Goal: Task Accomplishment & Management: Manage account settings

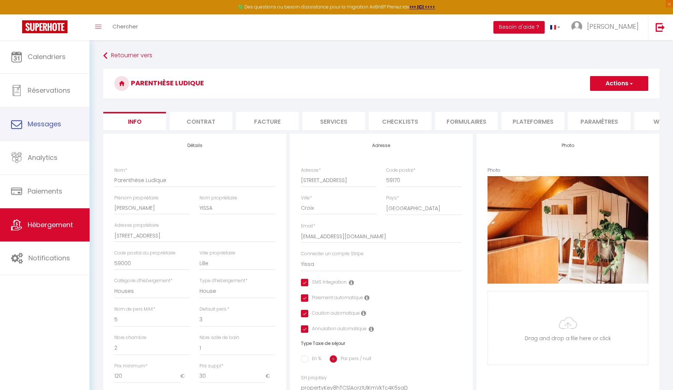
select select "houses"
select select "5"
select select "3"
select select "2"
select select "1"
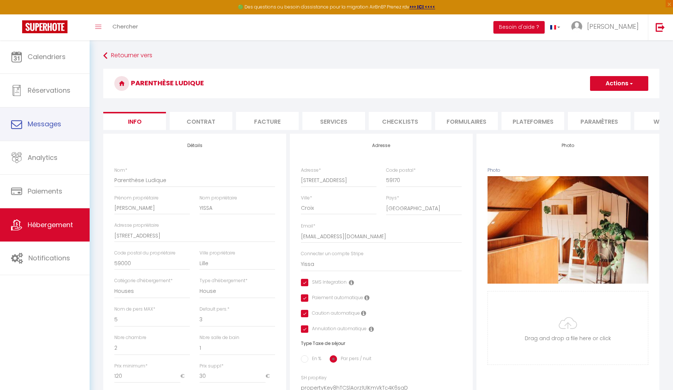
select select "17:00"
select select "22:00"
select select "11:00"
select select "30"
select select "120"
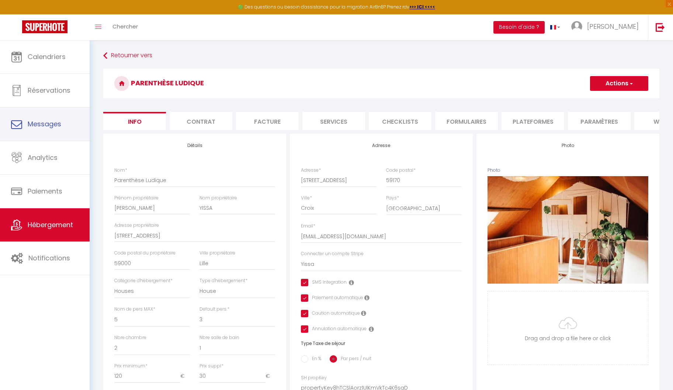
select select "28"
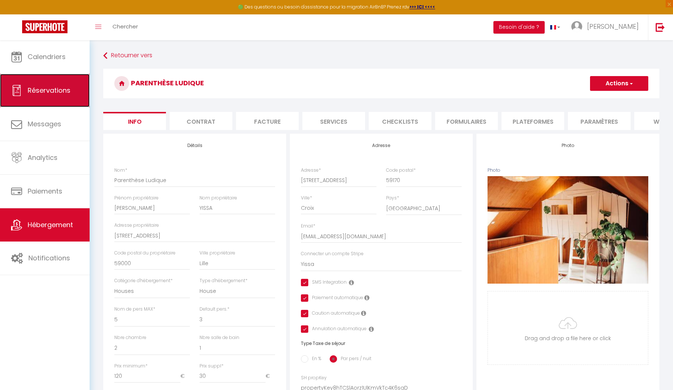
click at [54, 96] on link "Réservations" at bounding box center [45, 90] width 90 height 33
select select "not_cancelled"
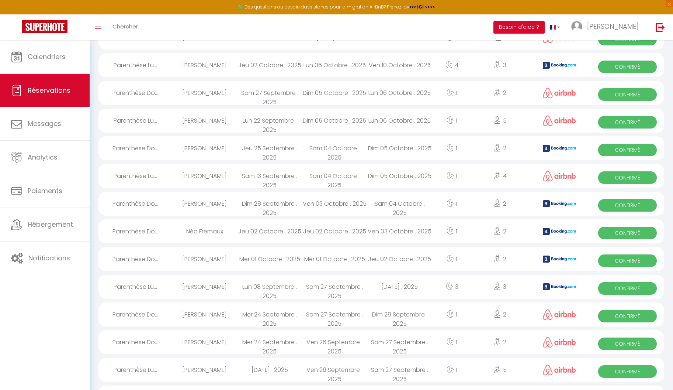
scroll to position [467, 0]
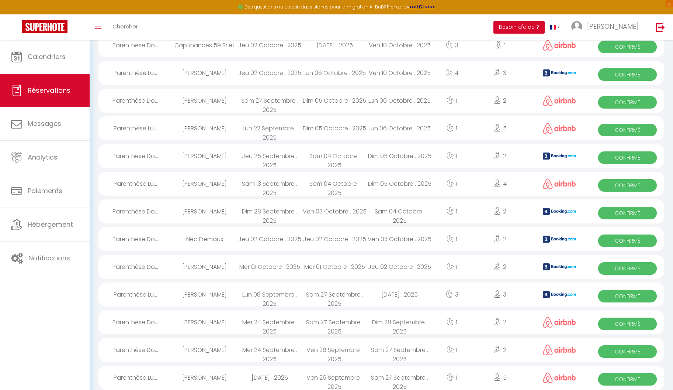
click at [204, 75] on div "[PERSON_NAME]" at bounding box center [204, 73] width 65 height 24
select select "OK"
select select "0"
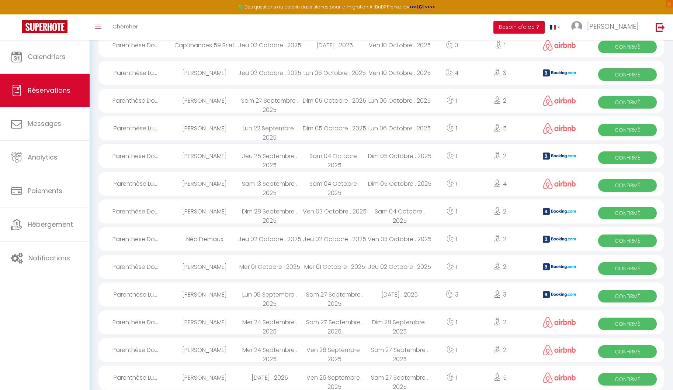
select select "1"
select select
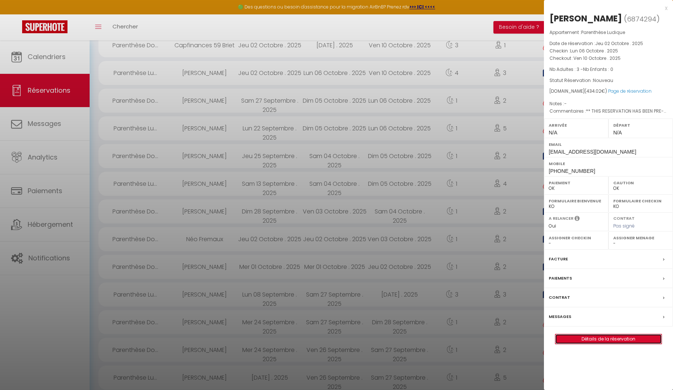
click at [593, 334] on link "Détails de la réservation" at bounding box center [609, 339] width 106 height 10
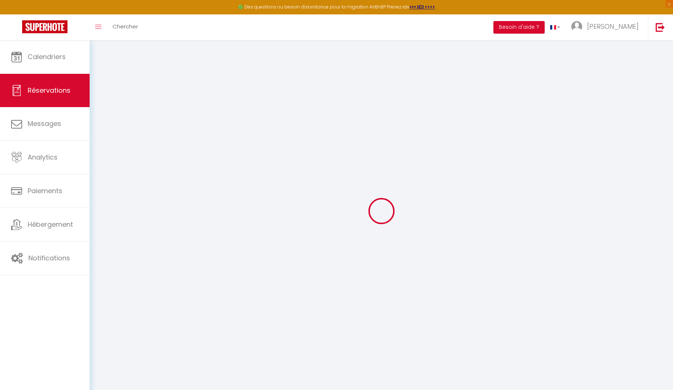
type input "[PERSON_NAME]"
type input "Kriha"
type input "[EMAIL_ADDRESS][DOMAIN_NAME]"
type input "[PHONE_NUMBER]"
type input "93073"
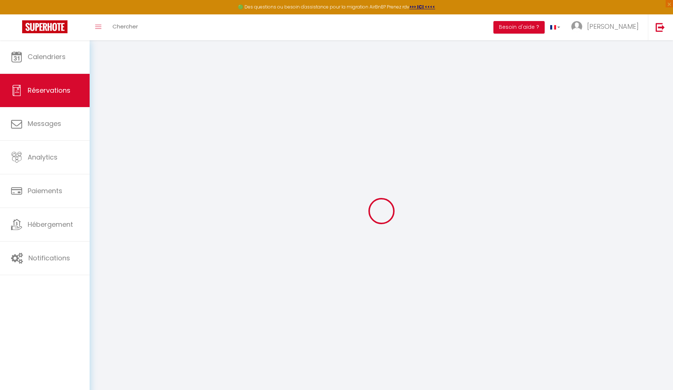
type input "[STREET_ADDRESS]"
type input "Neutraubling"
select select "DE"
type input "62.1"
type input "6.08"
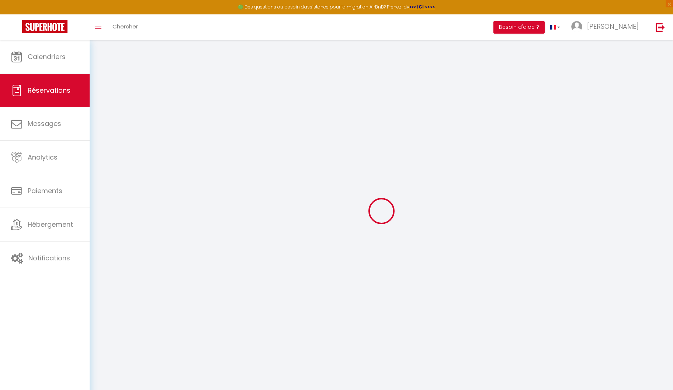
select select "75737"
select select "1"
select select
type input "3"
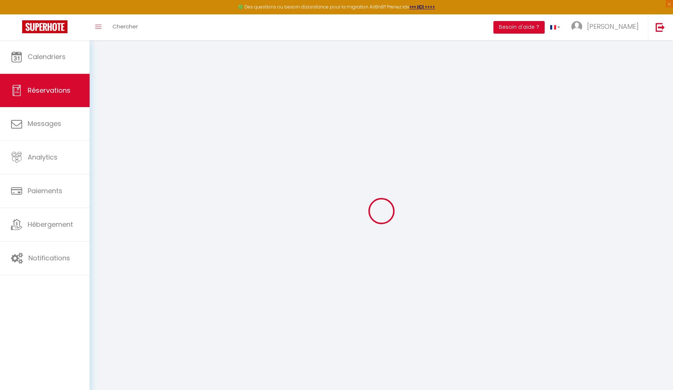
select select "12"
select select "15"
type input "364"
checkbox input "false"
type input "0"
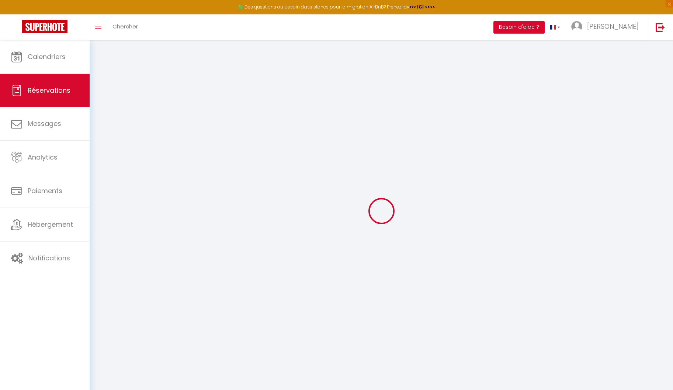
select select "2"
type input "0"
select index
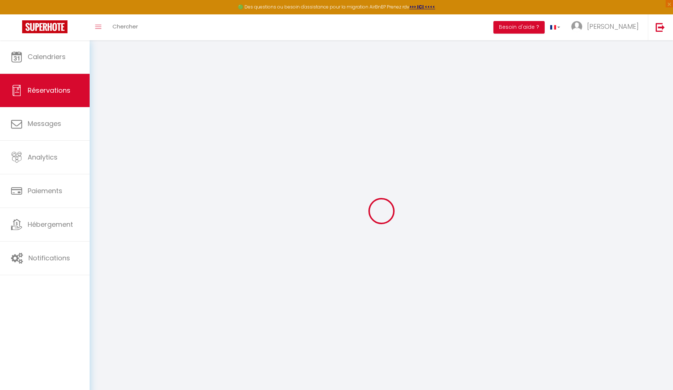
select select
checkbox input "false"
select index
select select
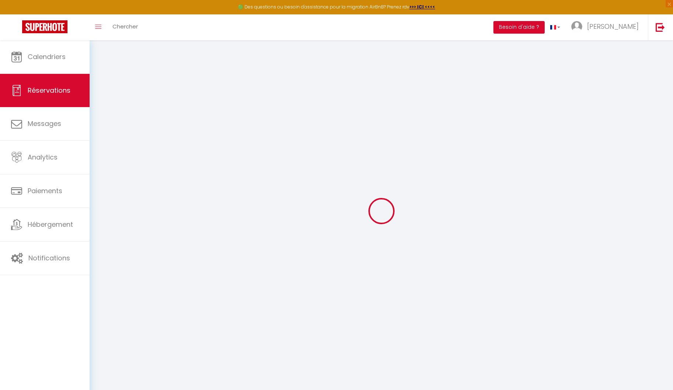
select select
checkbox input "false"
select index
select select
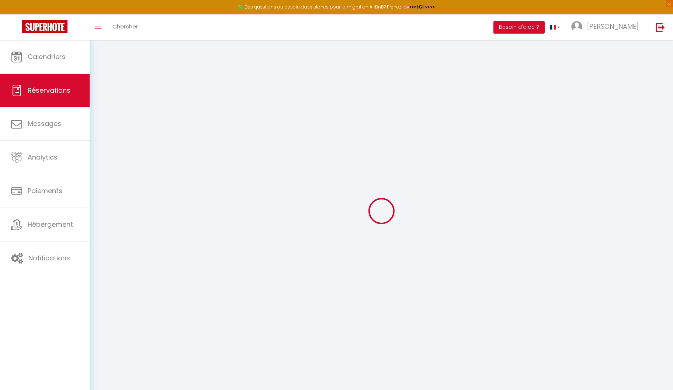
checkbox input "false"
type textarea "** THIS RESERVATION HAS BEEN PRE-PAID ** Reservation has a cancellation grace p…"
select index
type input "50"
type input "20.02"
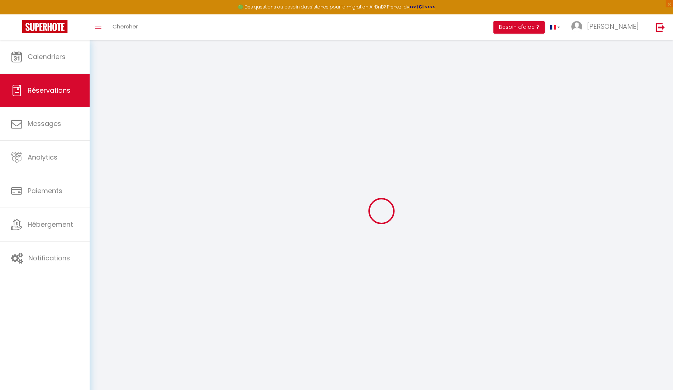
select select
checkbox input "false"
select index
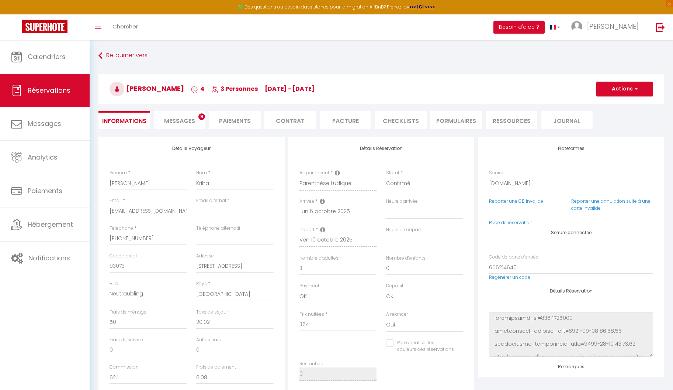
checkbox input "false"
select index
select select
click at [44, 263] on link "Notifications" at bounding box center [45, 257] width 90 height 33
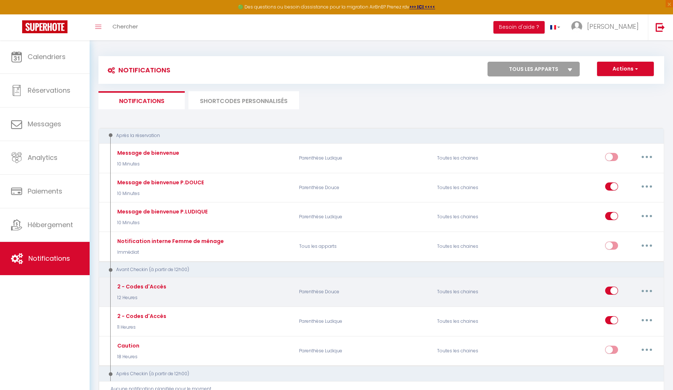
click at [649, 289] on button "button" at bounding box center [647, 291] width 21 height 12
click at [619, 303] on link "Editer" at bounding box center [628, 307] width 55 height 13
type input "2 - Codes d'Accès"
select select "12 Heures"
select select "if_booking_is_paid"
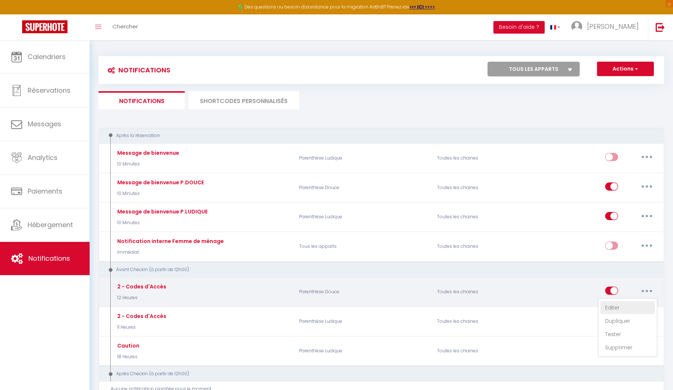
checkbox input "true"
checkbox input "false"
radio input "true"
type input "Code d'accès pour le checkin - [RENTAL:NAME]"
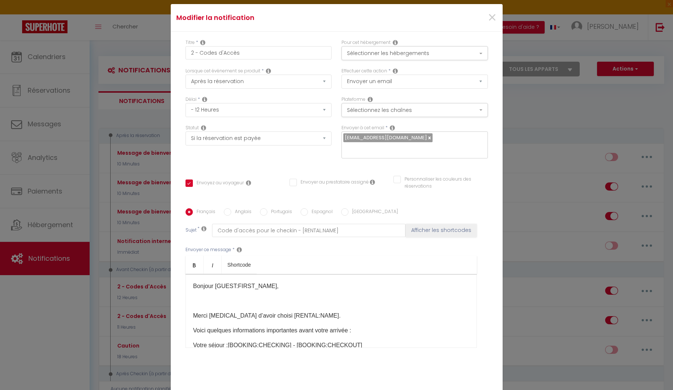
click at [337, 299] on p at bounding box center [331, 300] width 276 height 9
click at [331, 334] on div "Bonjour [GUEST:FIRST_NAME], Merci [MEDICAL_DATA] d’avoir choisi [RENTAL:NAME]​.…" at bounding box center [332, 311] width 292 height 74
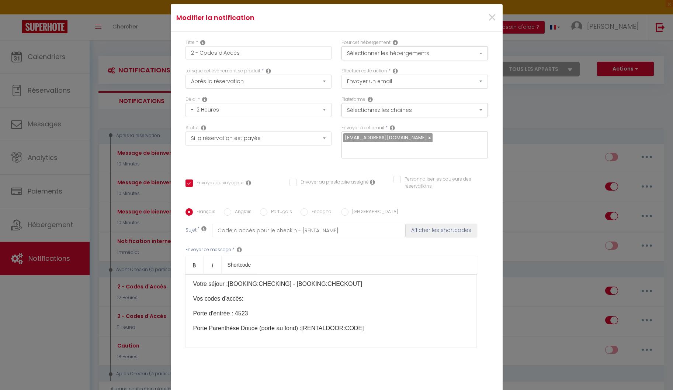
scroll to position [67, 0]
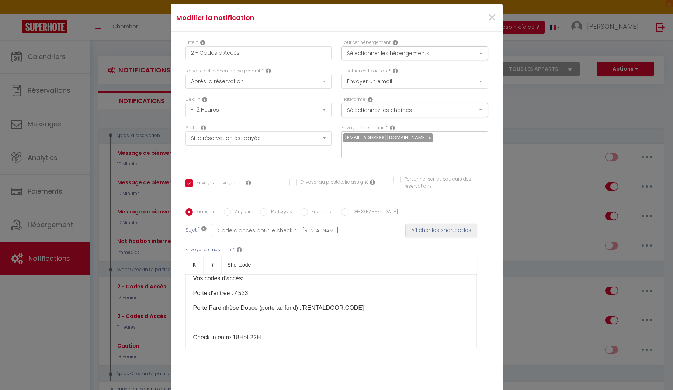
click at [319, 324] on div "Bonjour [GUEST:FIRST_NAME], Merci [MEDICAL_DATA] d’avoir choisi [RENTAL:NAME]​.…" at bounding box center [332, 311] width 292 height 74
click at [317, 318] on p at bounding box center [331, 322] width 276 height 9
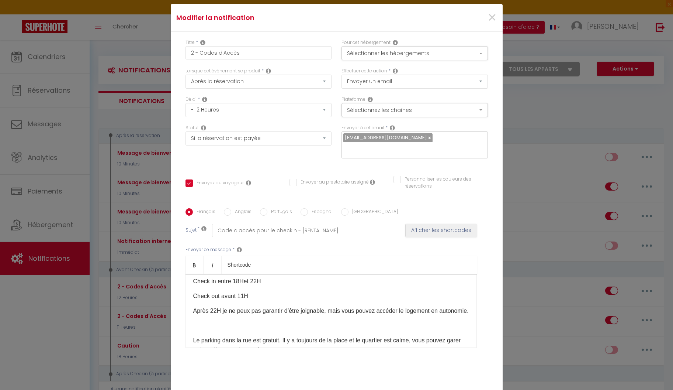
scroll to position [127, 0]
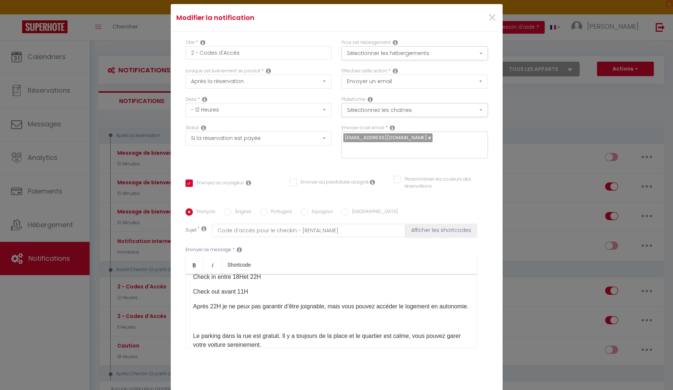
click at [280, 331] on div "Bonjour [GUEST:FIRST_NAME], Merci [MEDICAL_DATA] d’avoir choisi [RENTAL:NAME]​.…" at bounding box center [332, 311] width 292 height 74
click at [282, 323] on p at bounding box center [331, 321] width 276 height 9
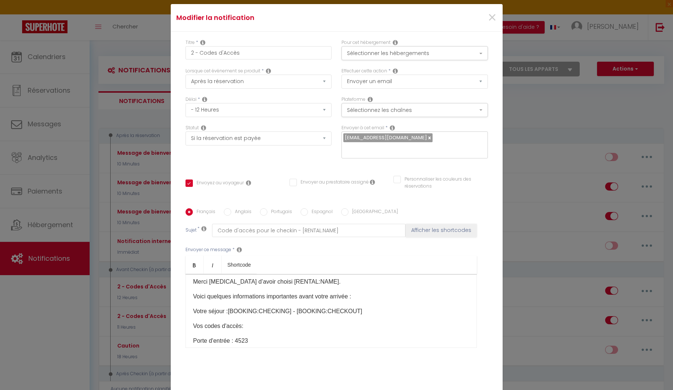
scroll to position [0, 0]
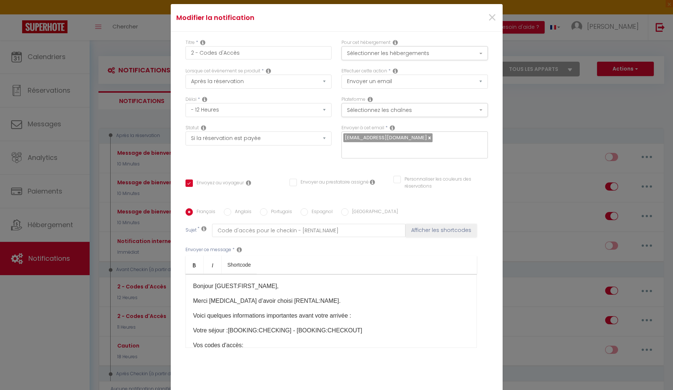
click at [193, 326] on p "Votre séjour :[BOOKING:CHECKING] - [BOOKING:CHECKOUT]​​" at bounding box center [331, 330] width 276 height 9
click at [227, 325] on p at bounding box center [331, 329] width 276 height 9
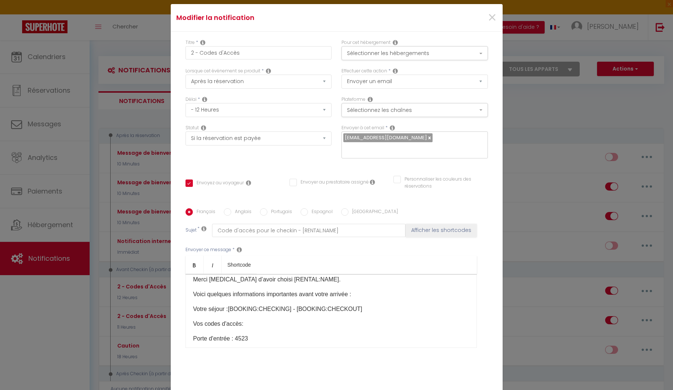
scroll to position [22, 0]
click at [193, 318] on p "Vos codes d'accès:" at bounding box center [331, 322] width 276 height 9
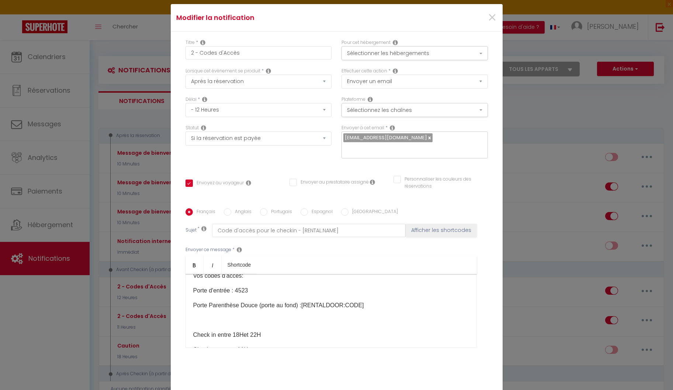
scroll to position [85, 0]
click at [259, 314] on p at bounding box center [331, 318] width 276 height 9
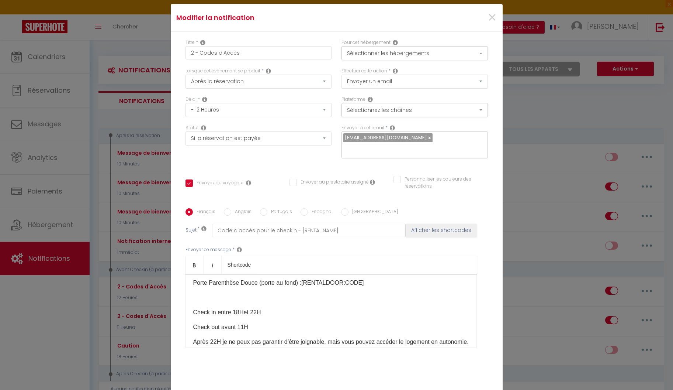
scroll to position [109, 0]
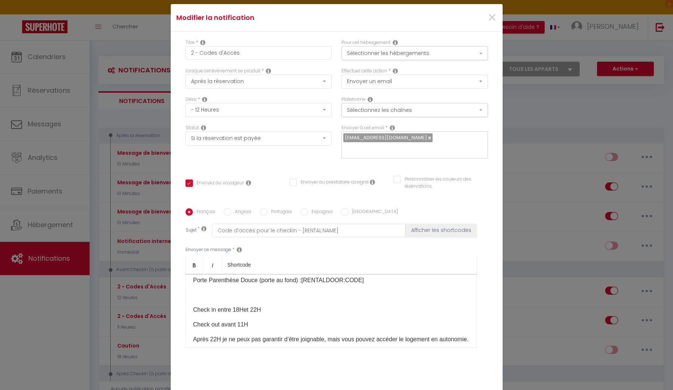
click at [250, 311] on div "Bonjour [GUEST:FIRST_NAME], Merci [MEDICAL_DATA] d’avoir choisi [RENTAL:NAME]​.…" at bounding box center [332, 311] width 292 height 74
click at [250, 294] on div "Bonjour [GUEST:FIRST_NAME], Merci [MEDICAL_DATA] d’avoir choisi [RENTAL:NAME]​.…" at bounding box center [332, 311] width 292 height 74
click at [250, 290] on p at bounding box center [331, 294] width 276 height 9
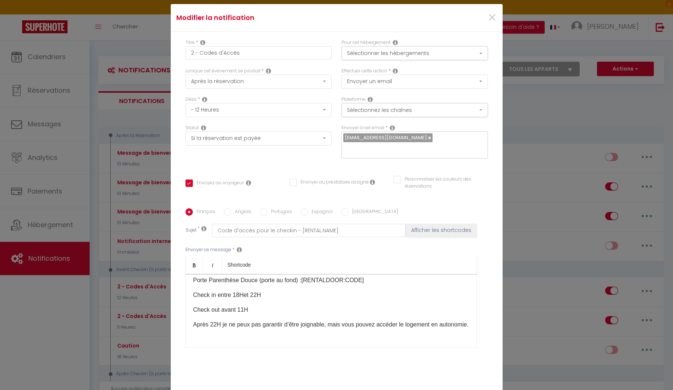
scroll to position [139, 0]
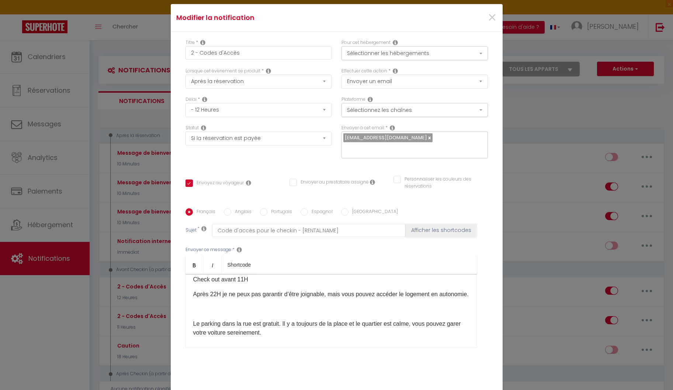
click at [257, 310] on p at bounding box center [331, 308] width 276 height 9
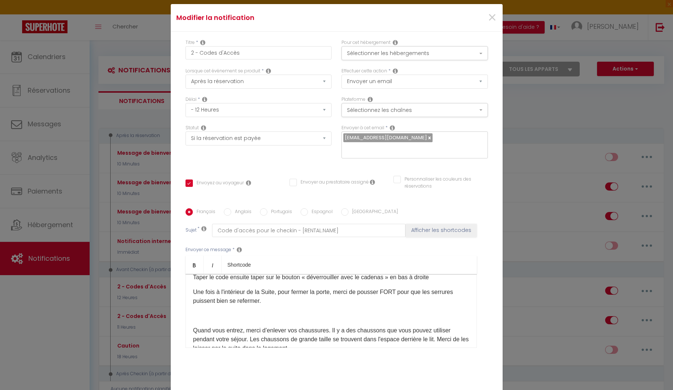
scroll to position [241, 0]
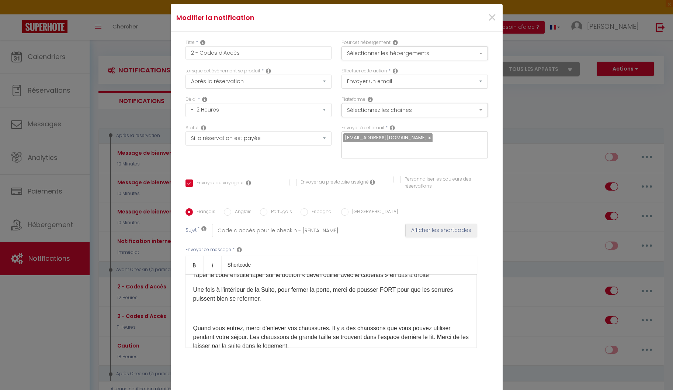
click at [255, 316] on p at bounding box center [331, 313] width 276 height 9
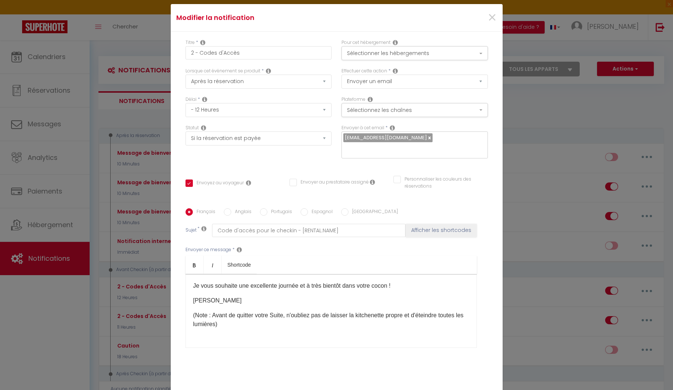
scroll to position [456, 0]
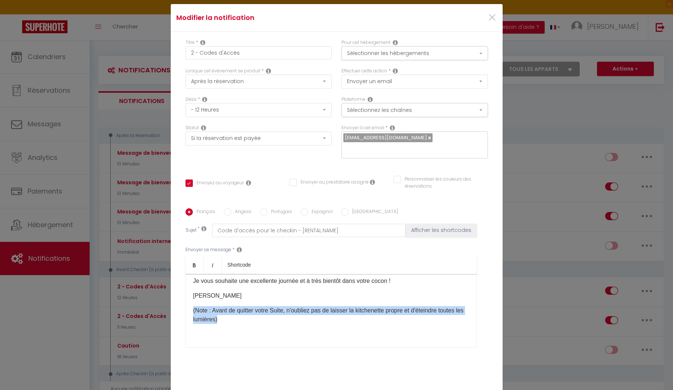
drag, startPoint x: 231, startPoint y: 315, endPoint x: 183, endPoint y: 303, distance: 49.1
click at [184, 303] on div "Français Anglais Portugais Espagnol Italien Sujet * Code d'accès pour le checki…" at bounding box center [337, 282] width 306 height 149
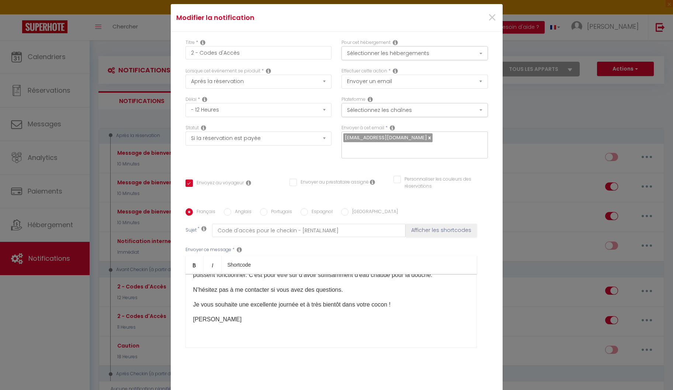
scroll to position [40, 0]
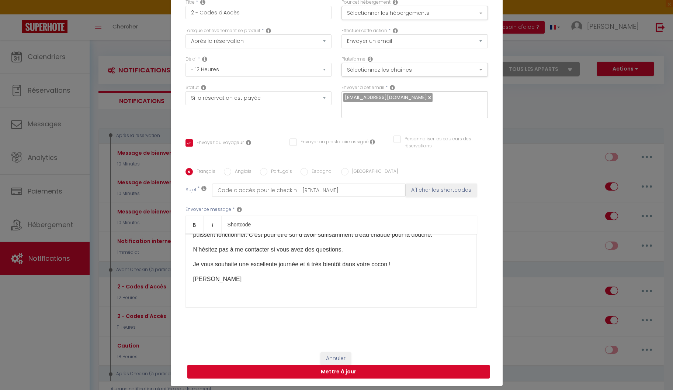
click at [349, 365] on button "Mettre à jour" at bounding box center [338, 372] width 303 height 14
checkbox input "true"
checkbox input "false"
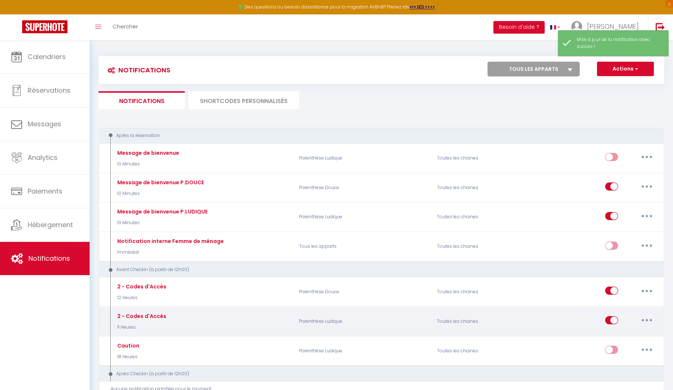
click at [647, 319] on icon "button" at bounding box center [647, 320] width 2 height 2
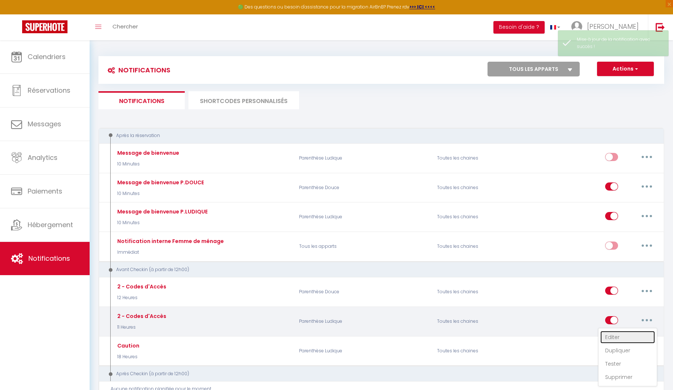
click at [619, 333] on link "Editer" at bounding box center [628, 337] width 55 height 13
type input "2 - Codes d'Accès"
select select "11 Heures"
select select "if_booking_is_paid"
checkbox input "true"
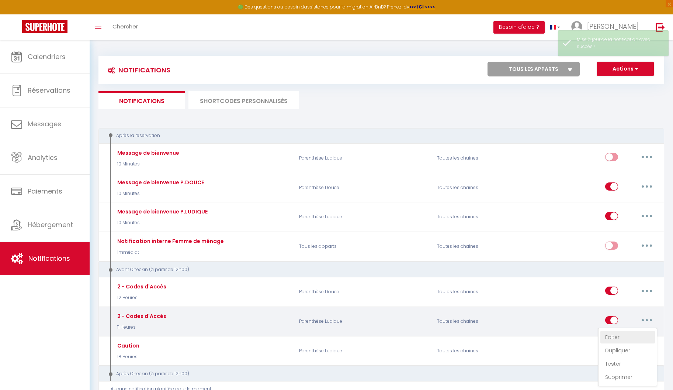
checkbox input "false"
radio input "true"
type input "Code d'accès pour le checkin - [RENTAL:NAME]"
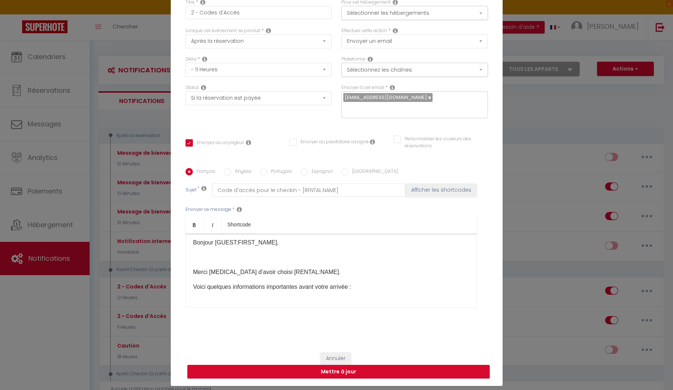
scroll to position [0, 0]
click at [283, 256] on p at bounding box center [331, 260] width 276 height 9
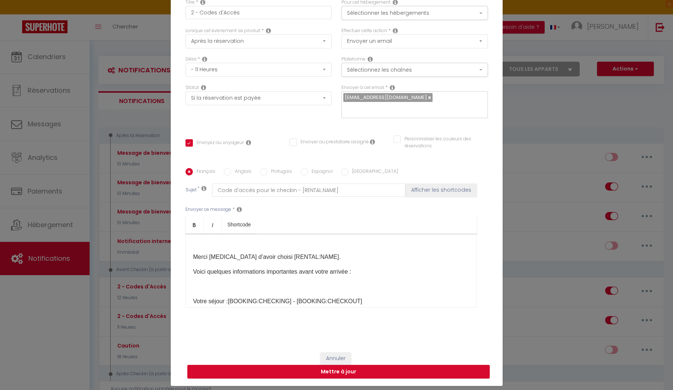
scroll to position [19, 0]
click at [301, 281] on p at bounding box center [331, 285] width 276 height 9
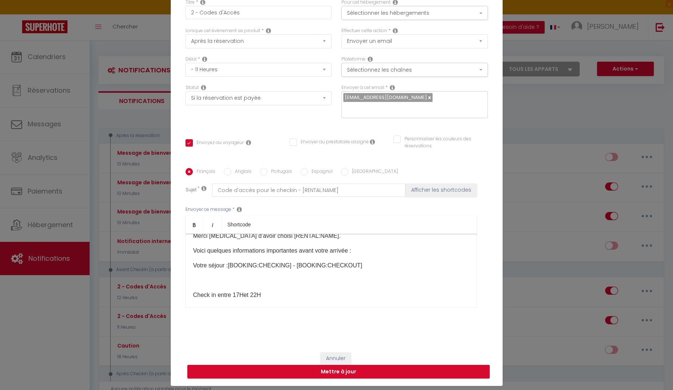
scroll to position [40, 0]
click at [338, 276] on p at bounding box center [331, 279] width 276 height 9
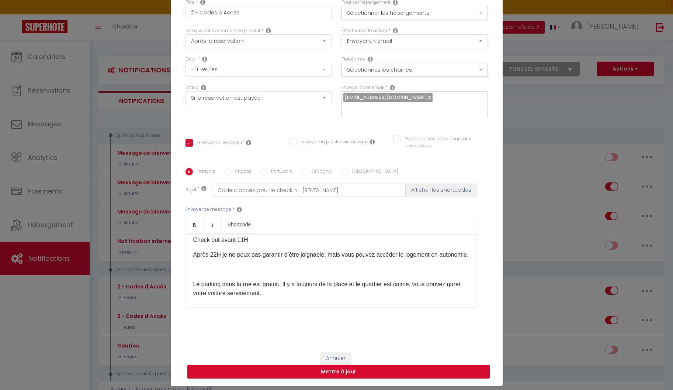
scroll to position [110, 0]
click at [307, 268] on p at bounding box center [331, 268] width 276 height 9
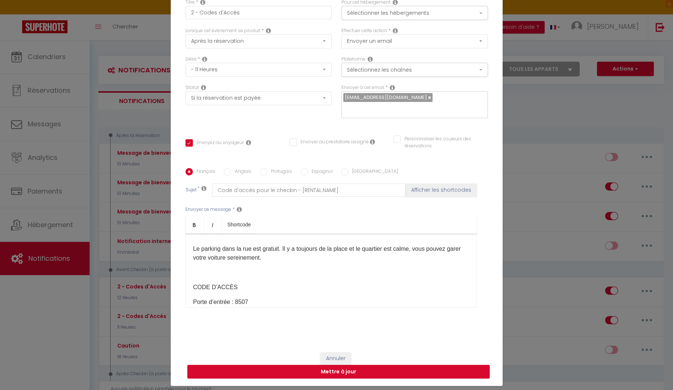
scroll to position [145, 0]
click at [311, 281] on div "Bonjour [GUEST:FIRST_NAME], Merci [MEDICAL_DATA] d’avoir choisi [RENTAL:NAME]​.…" at bounding box center [332, 271] width 292 height 74
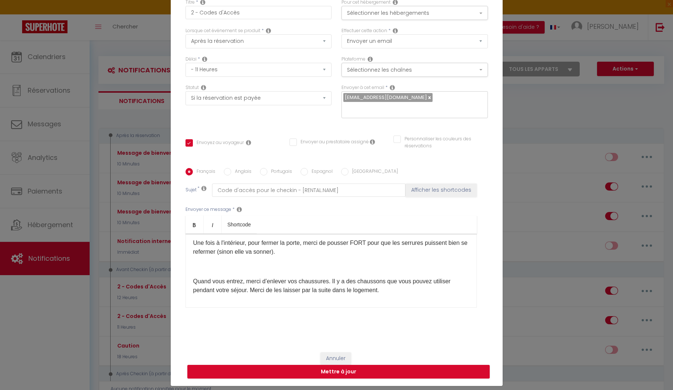
scroll to position [264, 0]
click at [313, 270] on p at bounding box center [331, 265] width 276 height 9
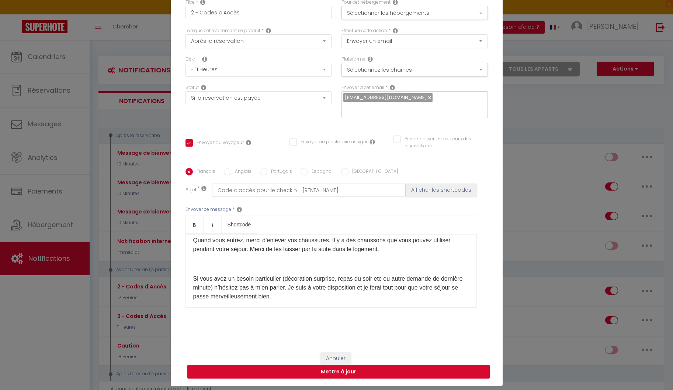
click at [314, 265] on p at bounding box center [331, 263] width 276 height 9
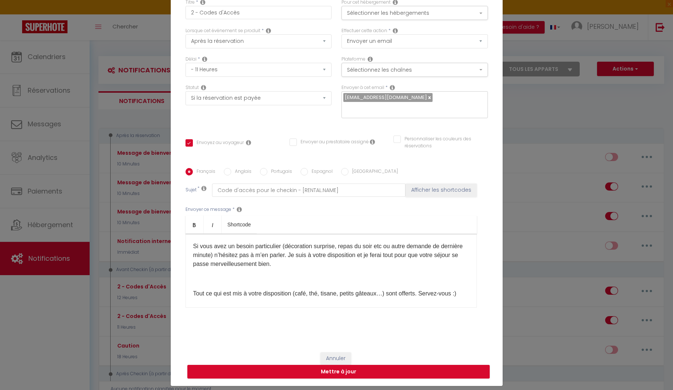
scroll to position [340, 0]
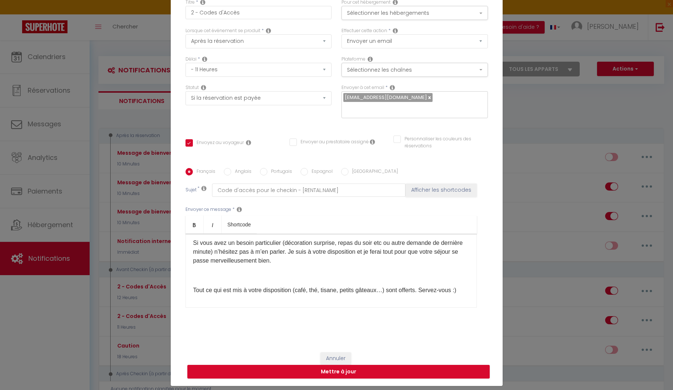
click at [319, 280] on p at bounding box center [331, 275] width 276 height 9
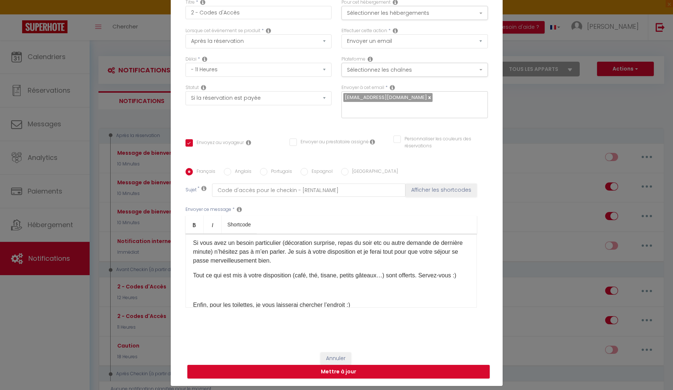
scroll to position [361, 0]
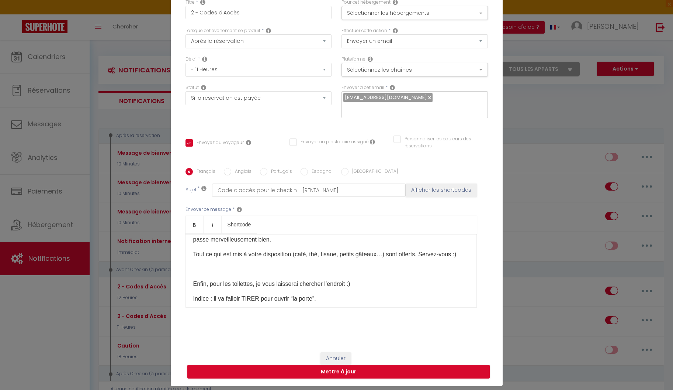
click at [346, 273] on p at bounding box center [331, 269] width 276 height 9
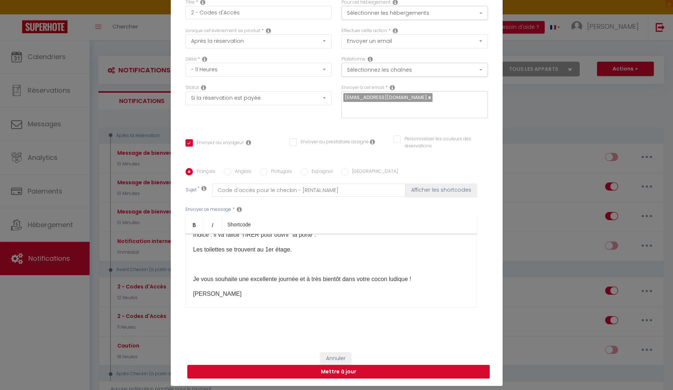
scroll to position [425, 0]
click at [348, 264] on p at bounding box center [331, 263] width 276 height 9
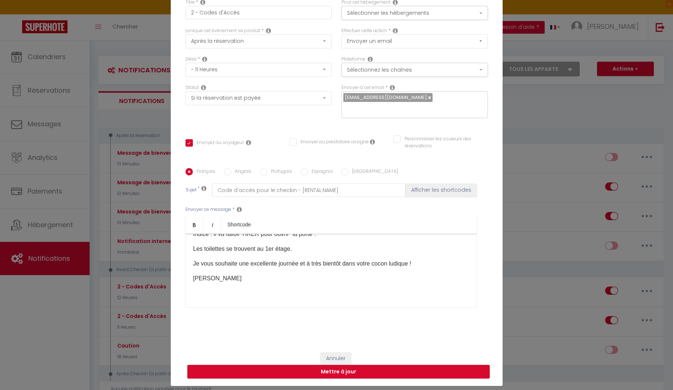
click at [190, 280] on div "Bonjour [GUEST:FIRST_NAME], Merci [MEDICAL_DATA] d’avoir choisi [RENTAL:NAME]​.…" at bounding box center [332, 271] width 292 height 74
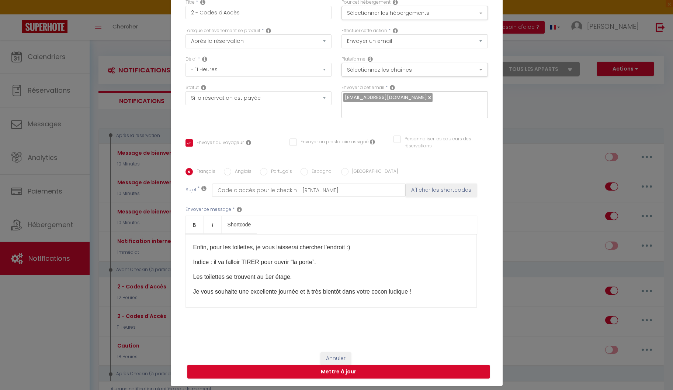
scroll to position [387, 0]
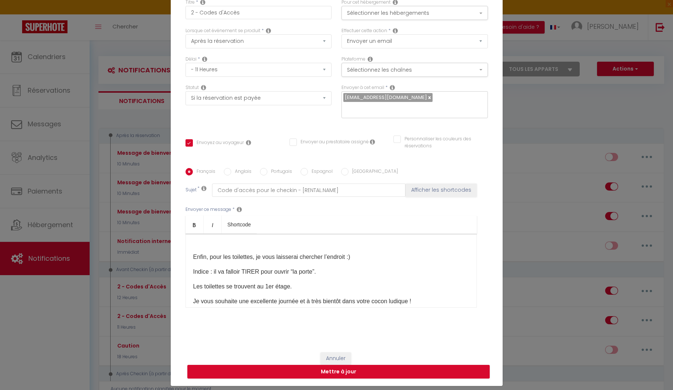
click at [237, 247] on p at bounding box center [331, 242] width 276 height 9
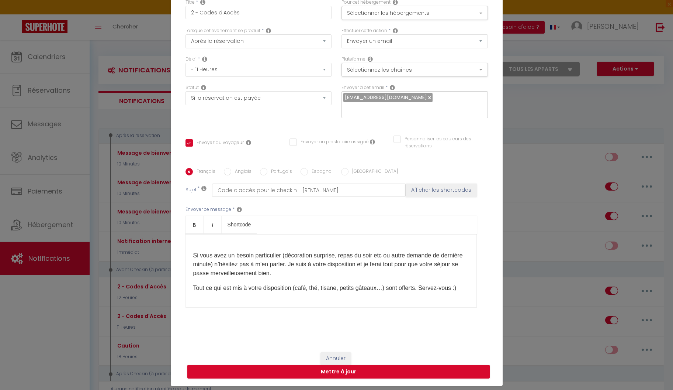
scroll to position [320, 0]
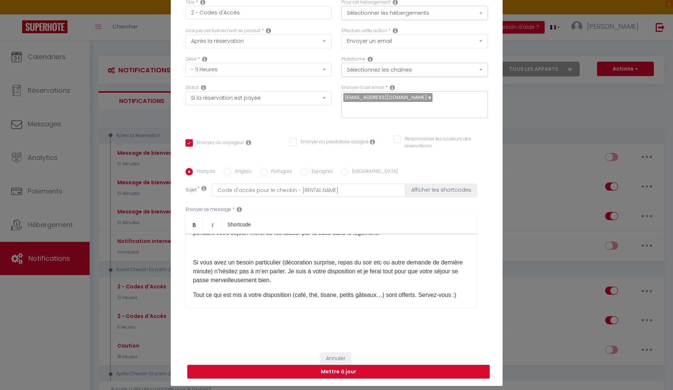
click at [247, 251] on p at bounding box center [331, 247] width 276 height 9
click at [314, 368] on button "Mettre à jour" at bounding box center [338, 372] width 303 height 14
checkbox input "true"
checkbox input "false"
